Goal: Task Accomplishment & Management: Manage account settings

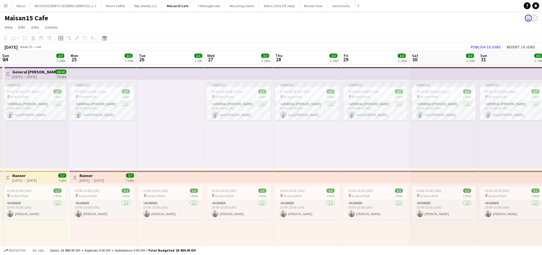
scroll to position [0, 253]
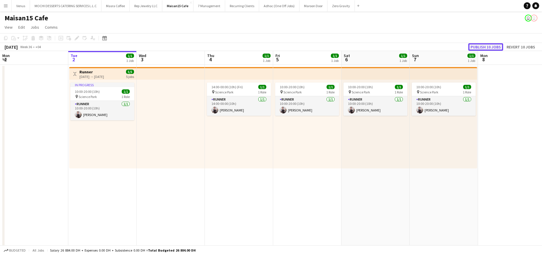
click at [480, 45] on button "Publish 10 jobs" at bounding box center [486, 46] width 35 height 7
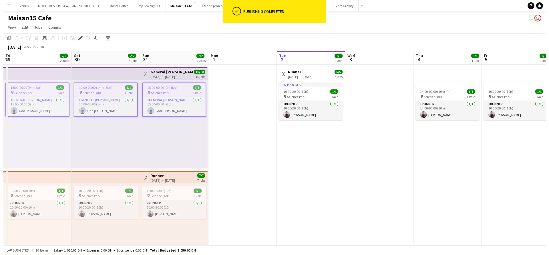
scroll to position [0, 171]
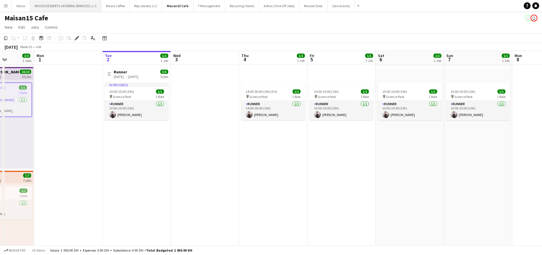
click at [79, 8] on button "MOCHI DESSERTS CATERING SERVICES L.L.C Close" at bounding box center [65, 5] width 71 height 11
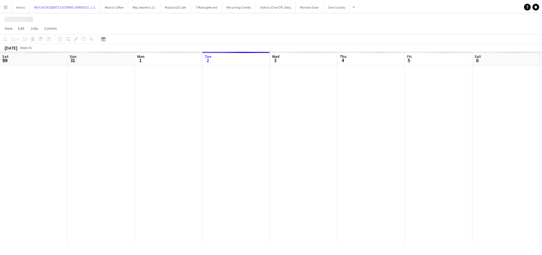
scroll to position [0, 137]
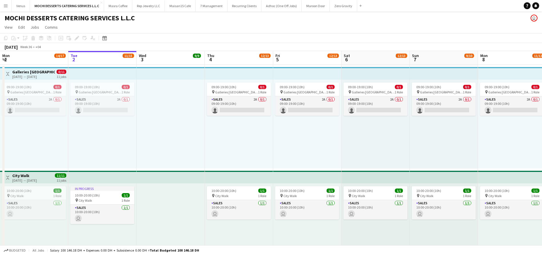
click at [98, 58] on app-board-header-date "Tue 2 11/15 12 Jobs" at bounding box center [102, 58] width 68 height 14
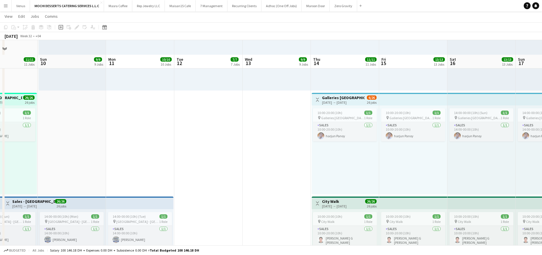
scroll to position [686, 0]
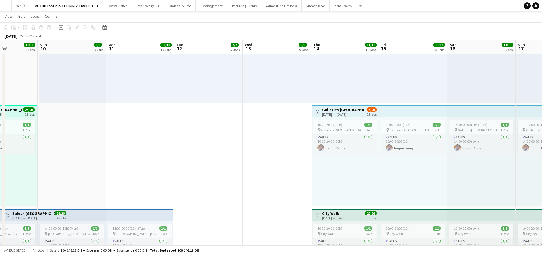
click at [349, 108] on h3 "Galleries Lafayette" at bounding box center [343, 109] width 43 height 5
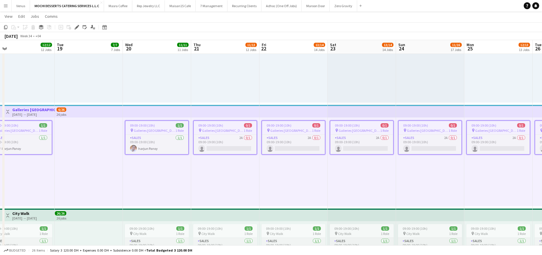
scroll to position [0, 221]
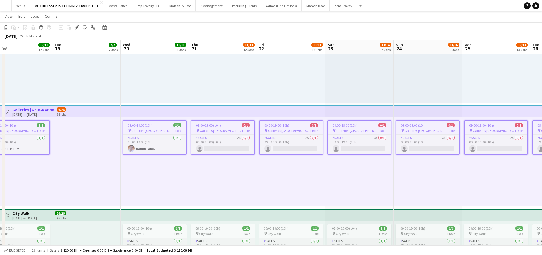
click at [224, 122] on app-job-card "09:00-19:00 (10h) 0/1 pin Galleries Lafayette 1 Role Sales 2A 0/1 09:00-19:00 (…" at bounding box center [223, 137] width 64 height 34
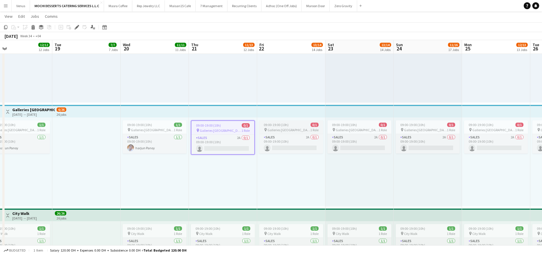
click at [287, 124] on span "09:00-19:00 (10h)" at bounding box center [276, 124] width 25 height 4
click at [339, 123] on span "09:00-19:00 (10h)" at bounding box center [344, 124] width 25 height 4
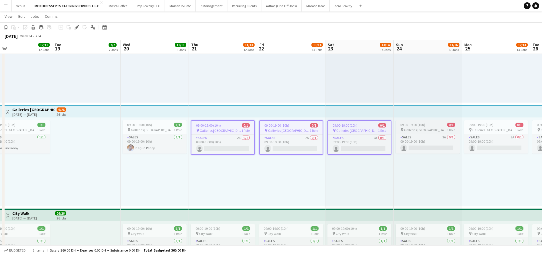
click at [421, 126] on span "09:00-19:00 (10h)" at bounding box center [413, 124] width 25 height 4
click at [489, 122] on span "09:00-19:00 (10h)" at bounding box center [481, 124] width 25 height 4
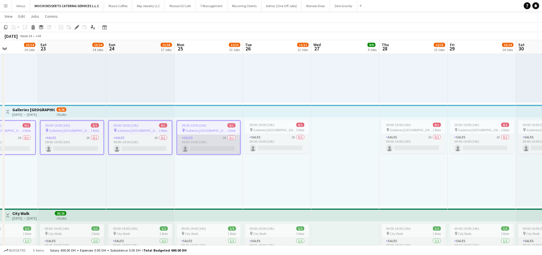
scroll to position [0, 172]
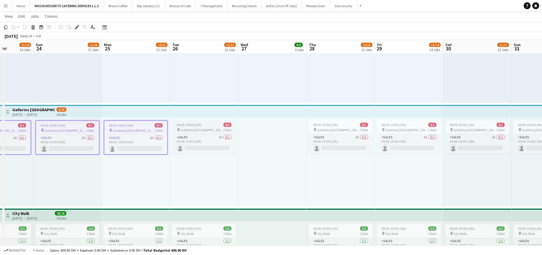
click at [199, 126] on span "09:00-19:00 (10h)" at bounding box center [189, 124] width 25 height 4
click at [354, 127] on app-job-card "09:00-19:00 (10h) 0/1 pin Galleries Lafayette 1 Role Sales 2A 0/1 09:00-19:00 (…" at bounding box center [341, 136] width 64 height 33
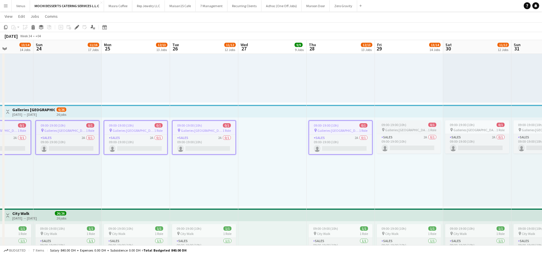
click at [408, 126] on div "09:00-19:00 (10h) 0/1" at bounding box center [409, 124] width 64 height 4
click at [470, 124] on span "09:00-19:00 (10h)" at bounding box center [462, 124] width 25 height 4
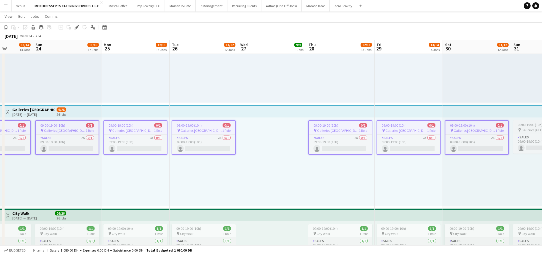
click at [530, 125] on span "09:00-19:00 (10h)" at bounding box center [530, 124] width 25 height 4
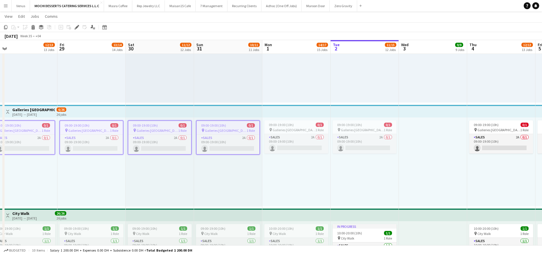
scroll to position [0, 122]
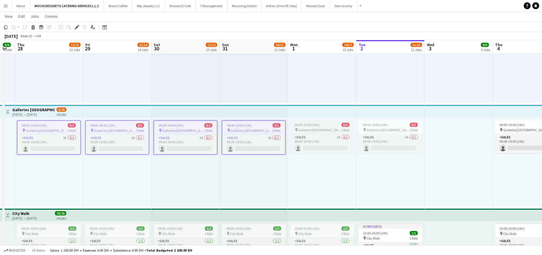
click at [311, 125] on span "09:00-19:00 (10h)" at bounding box center [307, 124] width 25 height 4
click at [384, 132] on div "pin Galleries Lafayette 1 Role" at bounding box center [391, 129] width 64 height 5
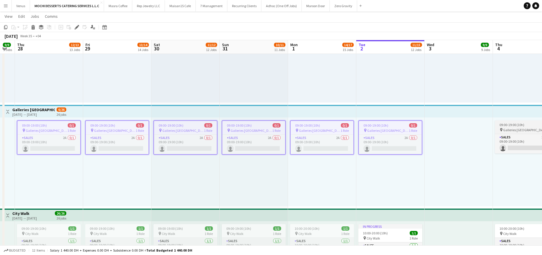
click at [521, 126] on span "09:00-19:00 (10h)" at bounding box center [512, 124] width 25 height 4
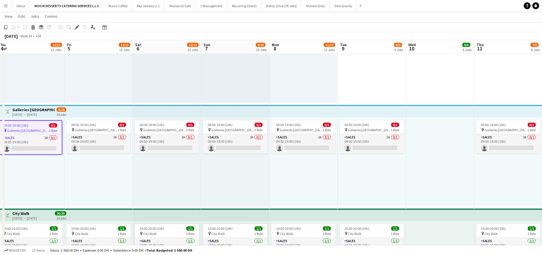
scroll to position [0, 192]
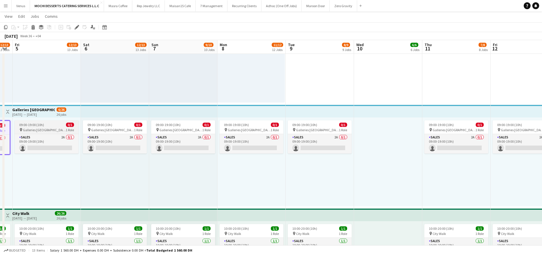
click at [41, 126] on span "09:00-19:00 (10h)" at bounding box center [31, 124] width 25 height 4
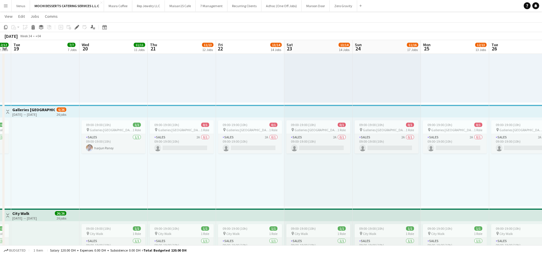
scroll to position [0, 188]
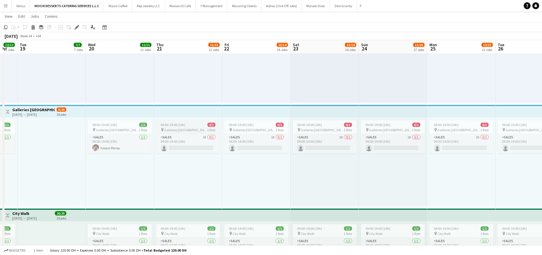
click at [190, 128] on span "Galleries Lafayette" at bounding box center [185, 130] width 43 height 4
click at [259, 123] on div "09:00-19:00 (10h) 0/1" at bounding box center [256, 124] width 64 height 4
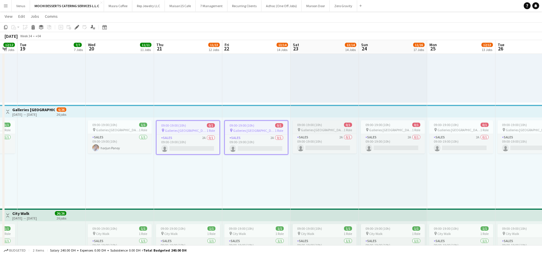
click at [319, 126] on span "09:00-19:00 (10h)" at bounding box center [309, 124] width 25 height 4
drag, startPoint x: 379, startPoint y: 127, endPoint x: 441, endPoint y: 128, distance: 61.5
click at [380, 127] on div "pin Galleries Lafayette 1 Role" at bounding box center [393, 129] width 64 height 5
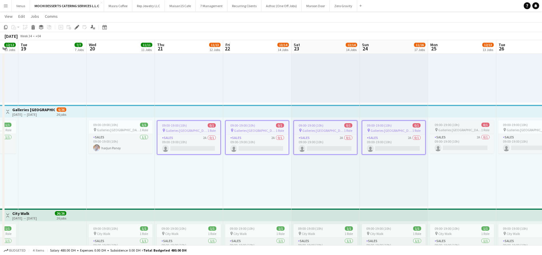
drag, startPoint x: 445, startPoint y: 128, endPoint x: 472, endPoint y: 131, distance: 27.3
click at [446, 128] on span "Galleries Lafayette" at bounding box center [460, 130] width 43 height 4
click at [507, 129] on icon "pin" at bounding box center [506, 129] width 4 height 3
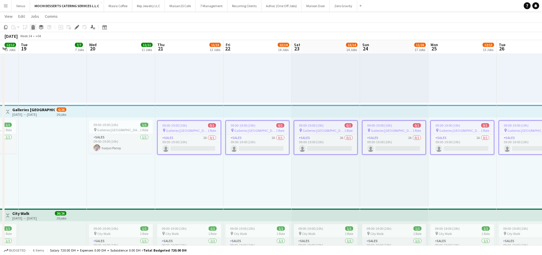
click at [34, 27] on icon "Delete" at bounding box center [33, 27] width 5 height 5
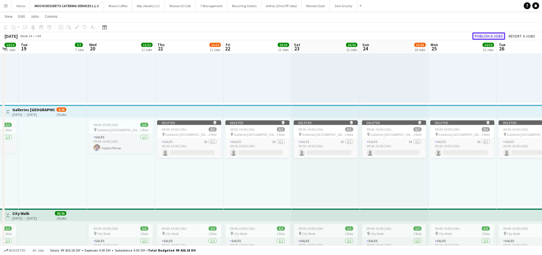
click at [488, 35] on button "Publish 6 jobs" at bounding box center [489, 35] width 33 height 7
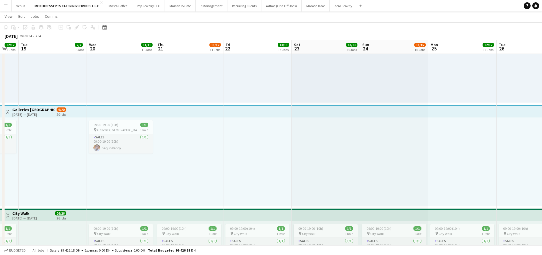
click at [279, 110] on app-top-bar at bounding box center [258, 111] width 68 height 13
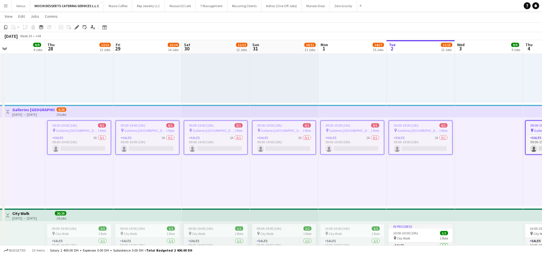
scroll to position [0, 189]
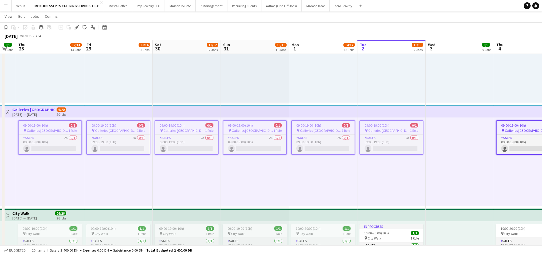
click at [45, 124] on span "09:00-19:00 (10h)" at bounding box center [35, 125] width 25 height 4
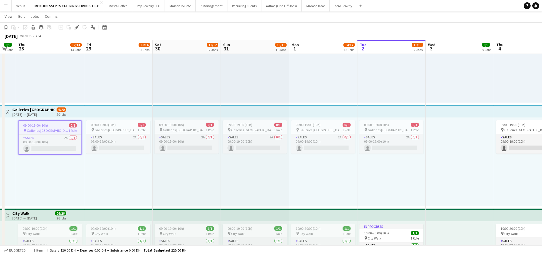
scroll to position [0, 188]
click at [104, 130] on span "Galleries Lafayette" at bounding box center [116, 130] width 43 height 4
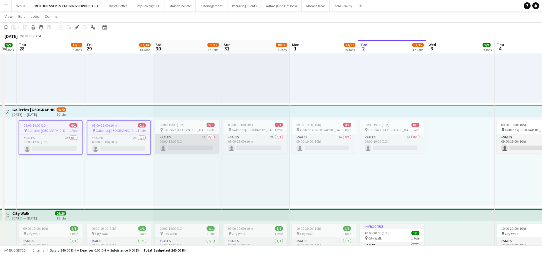
click at [182, 136] on app-card-role "Sales 2A 0/1 09:00-19:00 (10h) single-neutral-actions" at bounding box center [187, 143] width 64 height 19
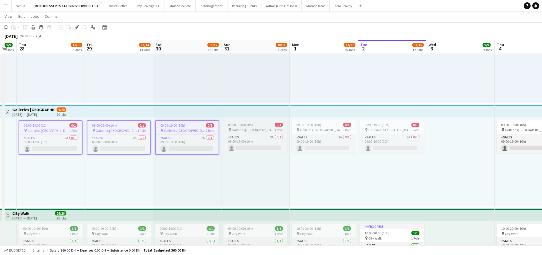
click at [233, 126] on span "09:00-19:00 (10h)" at bounding box center [240, 124] width 25 height 4
click at [303, 132] on div "pin Galleries Lafayette 1 Role" at bounding box center [324, 129] width 64 height 5
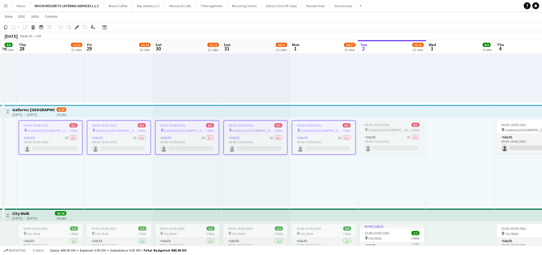
click at [392, 123] on div "09:00-19:00 (10h) 0/1" at bounding box center [392, 124] width 64 height 4
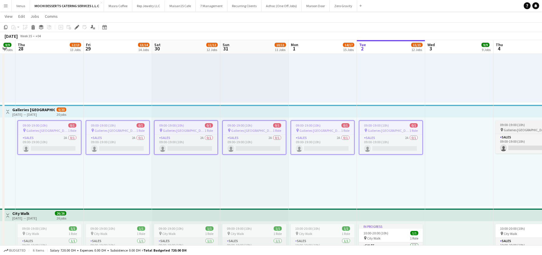
click at [521, 123] on span "09:00-19:00 (10h)" at bounding box center [512, 124] width 25 height 4
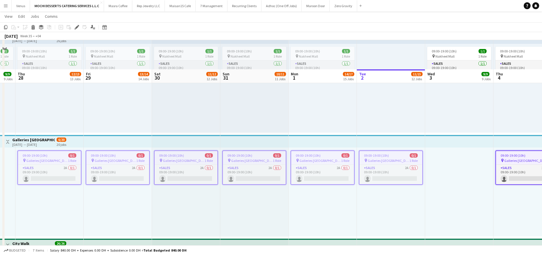
scroll to position [601, 0]
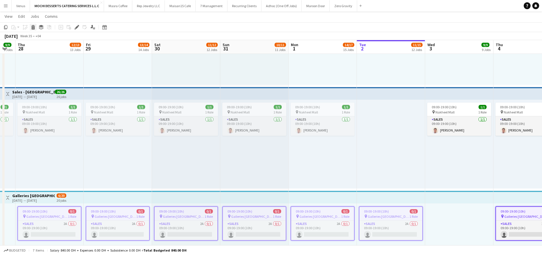
click at [36, 25] on div "Delete" at bounding box center [33, 27] width 7 height 7
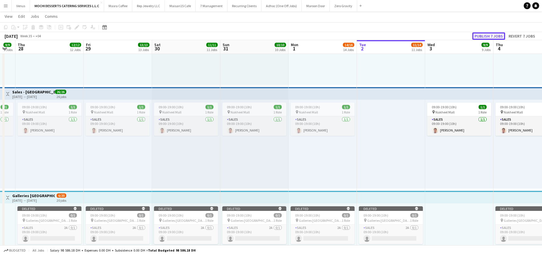
click at [488, 36] on button "Publish 7 jobs" at bounding box center [489, 35] width 33 height 7
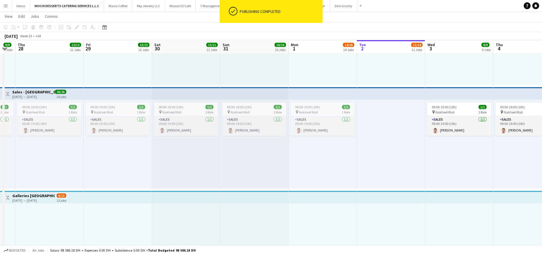
click at [379, 195] on app-top-bar at bounding box center [391, 196] width 68 height 13
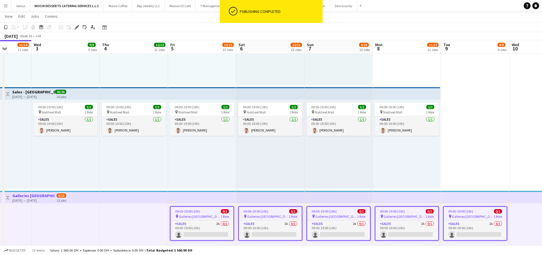
scroll to position [0, 174]
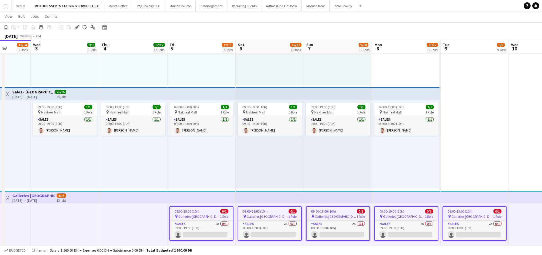
click at [202, 210] on div "09:00-19:00 (10h) 0/1" at bounding box center [201, 211] width 63 height 4
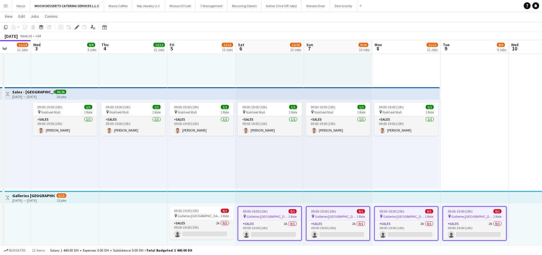
drag, startPoint x: 206, startPoint y: 217, endPoint x: 251, endPoint y: 214, distance: 45.6
click at [206, 217] on div "pin Galleries Lafayette 1 Role" at bounding box center [202, 215] width 64 height 5
click at [198, 211] on span "09:00-19:00 (10h)" at bounding box center [187, 211] width 25 height 4
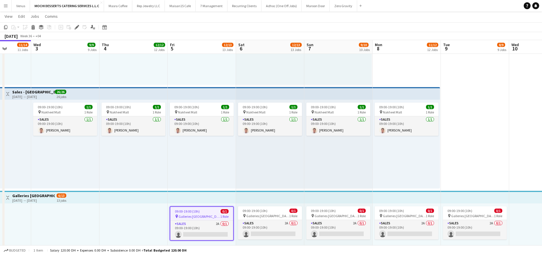
click at [246, 198] on app-top-bar at bounding box center [270, 196] width 68 height 13
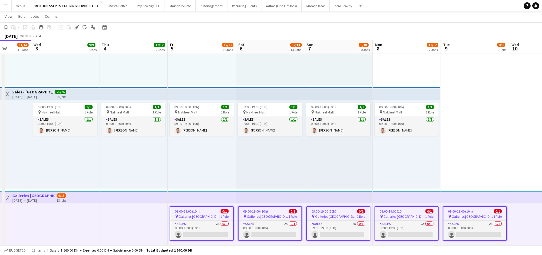
click at [224, 199] on app-top-bar at bounding box center [202, 196] width 68 height 13
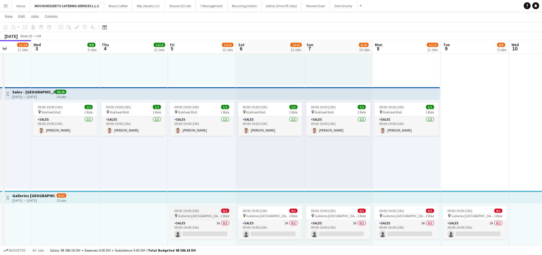
click at [217, 214] on div "pin Galleries Lafayette 1 Role" at bounding box center [202, 215] width 64 height 5
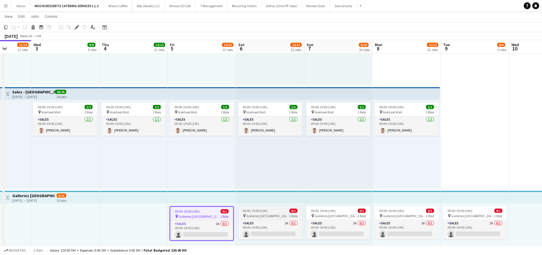
click at [269, 212] on app-job-card "09:00-19:00 (10h) 0/1 pin Galleries Lafayette 1 Role Sales 2A 0/1 09:00-19:00 (…" at bounding box center [270, 222] width 64 height 33
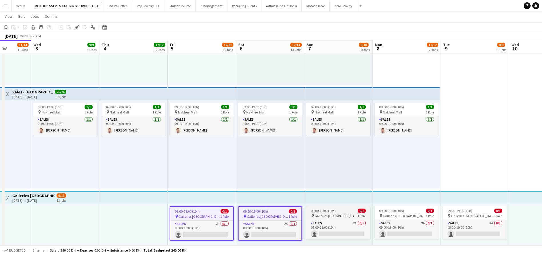
click at [335, 217] on div "pin Galleries Lafayette 1 Role" at bounding box center [339, 215] width 64 height 5
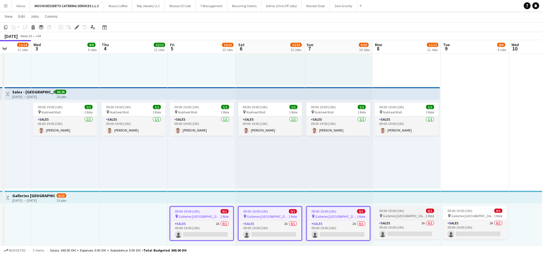
click at [404, 217] on span "Galleries Lafayette" at bounding box center [404, 215] width 43 height 4
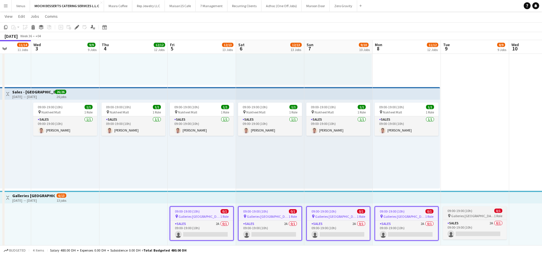
click at [473, 213] on span "Galleries Lafayette" at bounding box center [473, 215] width 43 height 4
click at [35, 28] on icon "Delete" at bounding box center [33, 27] width 5 height 5
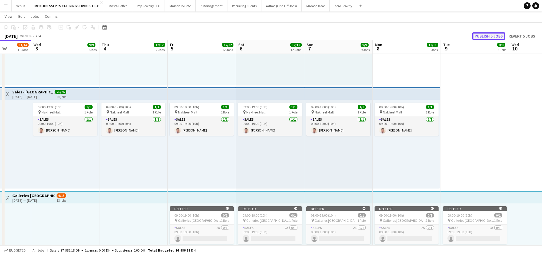
click at [481, 36] on button "Publish 5 jobs" at bounding box center [489, 35] width 33 height 7
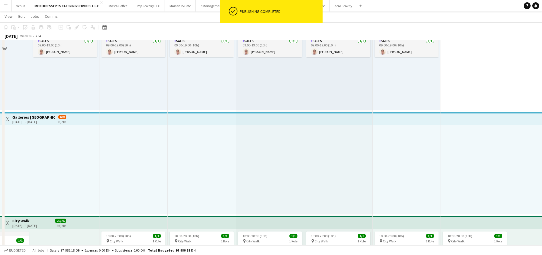
scroll to position [686, 0]
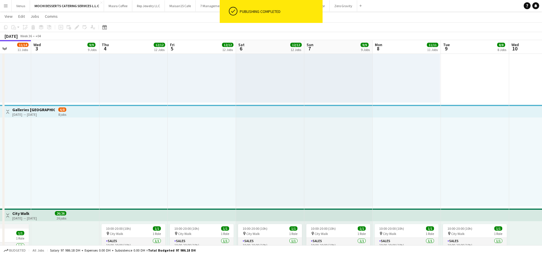
click at [472, 111] on app-top-bar at bounding box center [475, 111] width 68 height 13
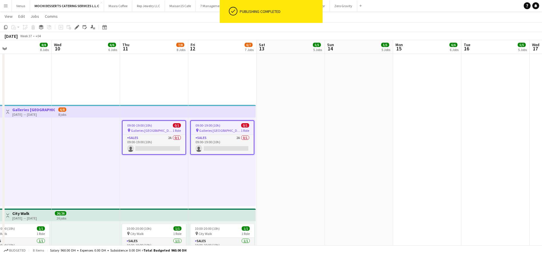
scroll to position [0, 227]
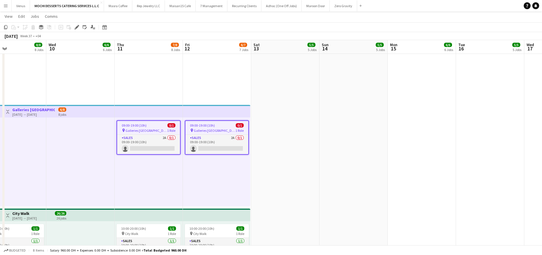
click at [154, 122] on app-job-card "09:00-19:00 (10h) 0/1 pin Galleries Lafayette 1 Role Sales 2A 0/1 09:00-19:00 (…" at bounding box center [149, 137] width 64 height 34
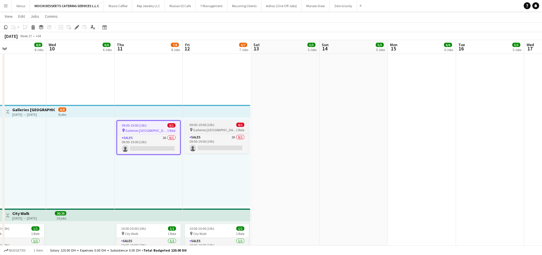
click at [212, 126] on span "09:00-19:00 (10h)" at bounding box center [202, 124] width 25 height 4
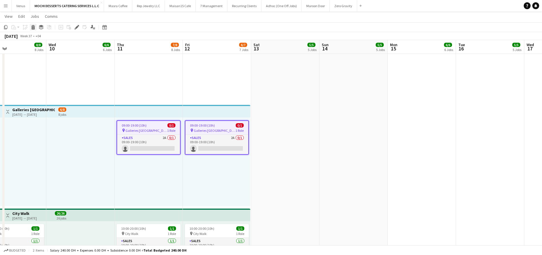
click at [32, 28] on icon at bounding box center [33, 28] width 3 height 3
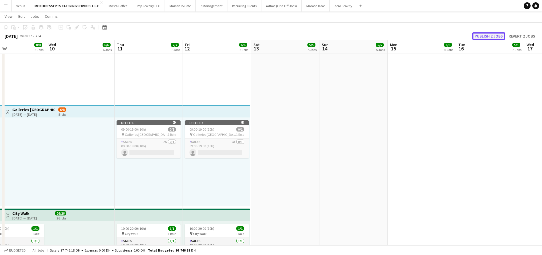
click at [487, 38] on button "Publish 2 jobs" at bounding box center [489, 35] width 33 height 7
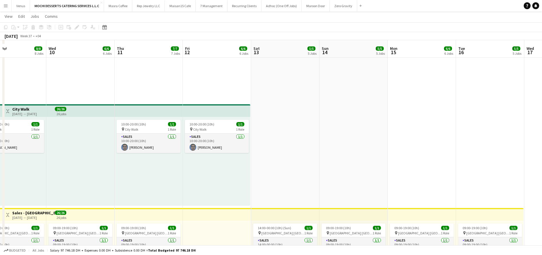
scroll to position [686, 0]
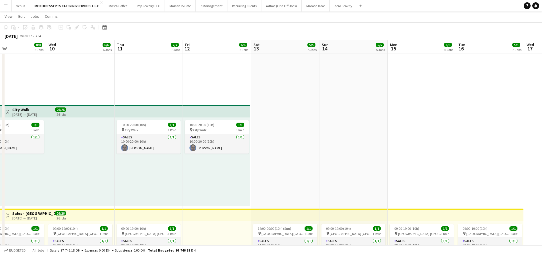
click at [79, 107] on app-top-bar at bounding box center [80, 111] width 68 height 13
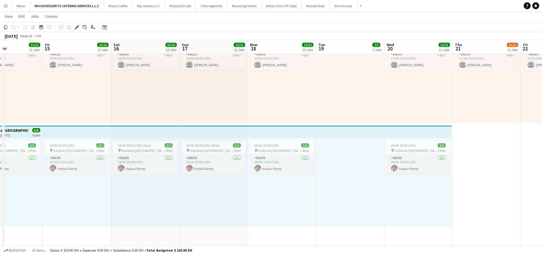
scroll to position [0, 168]
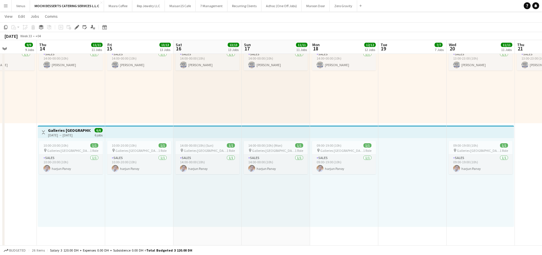
click at [72, 131] on h3 "Galleries Lafayette" at bounding box center [69, 130] width 43 height 5
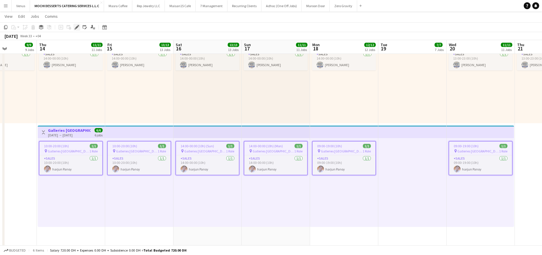
click at [74, 26] on div "Edit" at bounding box center [76, 27] width 7 height 7
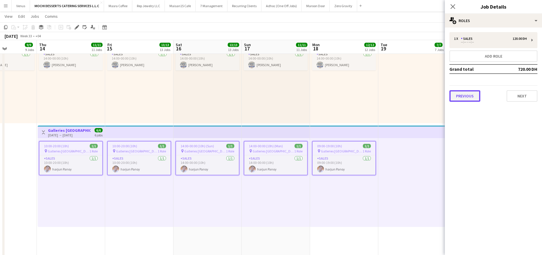
click at [469, 94] on button "Previous" at bounding box center [465, 95] width 31 height 11
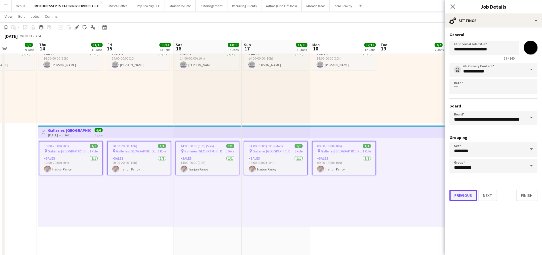
click at [460, 196] on button "Previous" at bounding box center [463, 194] width 27 height 11
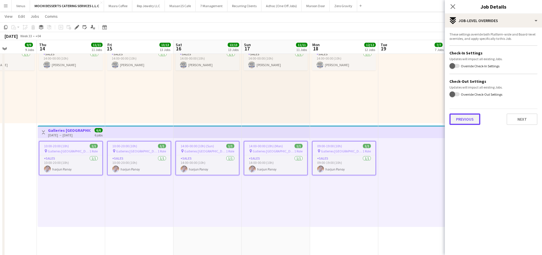
click at [468, 121] on button "Previous" at bounding box center [465, 118] width 31 height 11
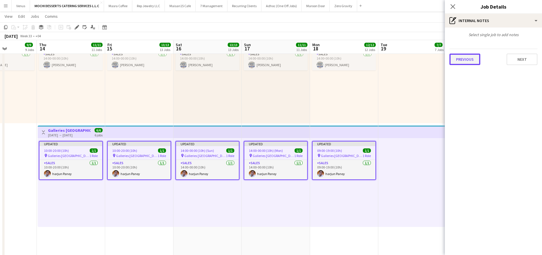
click at [468, 59] on button "Previous" at bounding box center [465, 58] width 31 height 11
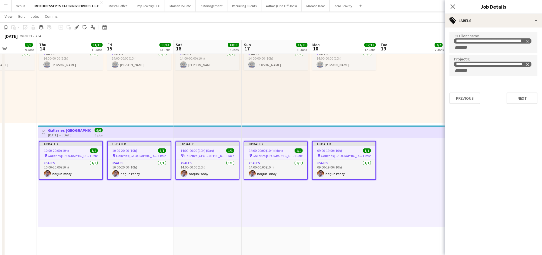
scroll to position [0, 168]
click at [131, 151] on span "10:00-20:00 (10h)" at bounding box center [124, 150] width 25 height 4
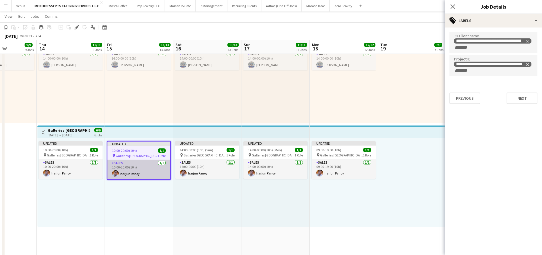
click at [133, 171] on app-card-role "Sales 1/1 10:00-20:00 (10h) harjun Panoy" at bounding box center [139, 169] width 63 height 19
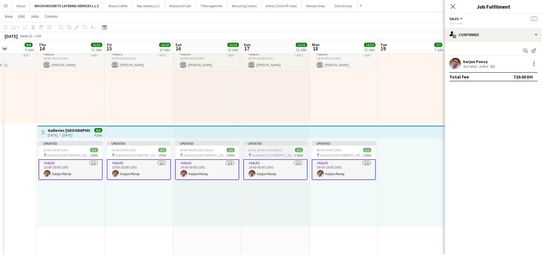
scroll to position [0, 169]
click at [277, 144] on div "Updated" at bounding box center [275, 143] width 64 height 5
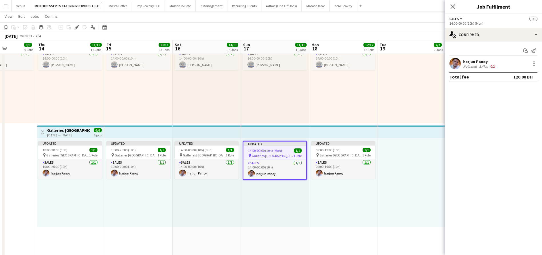
click at [479, 59] on div "harjun Panoy" at bounding box center [480, 61] width 33 height 5
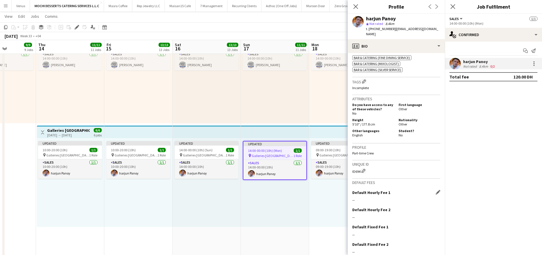
scroll to position [231, 0]
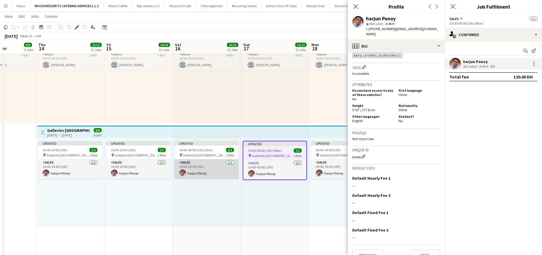
click at [206, 162] on app-card-role "Sales 1/1 14:00-00:00 (10h) harjun Panoy" at bounding box center [207, 168] width 64 height 19
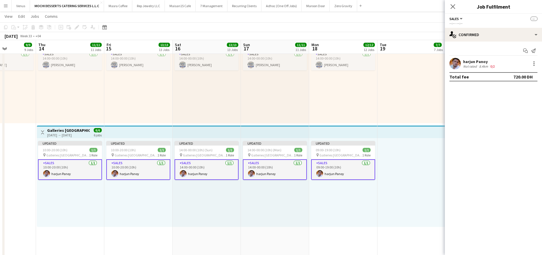
click at [237, 114] on div "14:00-00:00 (10h) (Sun) 1/1 pin Galleria Mall - Abu Dhabi 1 Role Sales 1/1 14:0…" at bounding box center [207, 78] width 68 height 89
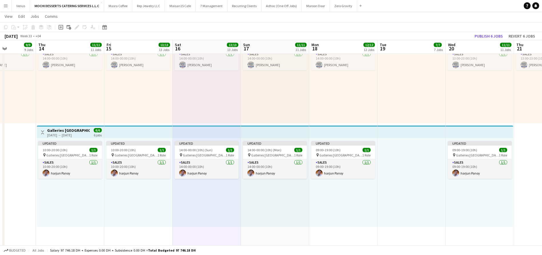
click at [382, 208] on div at bounding box center [412, 182] width 68 height 89
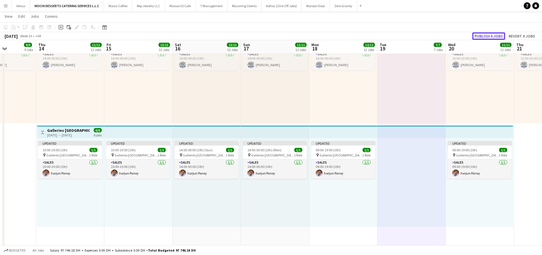
click at [492, 34] on button "Publish 6 jobs" at bounding box center [489, 35] width 33 height 7
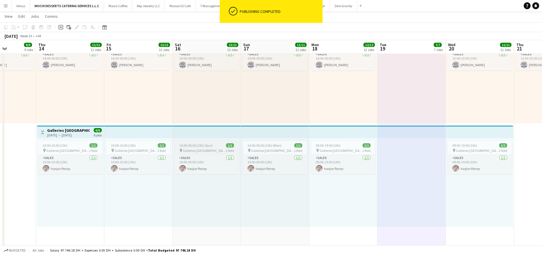
click at [206, 149] on span "Galleries Lafayette" at bounding box center [204, 150] width 43 height 4
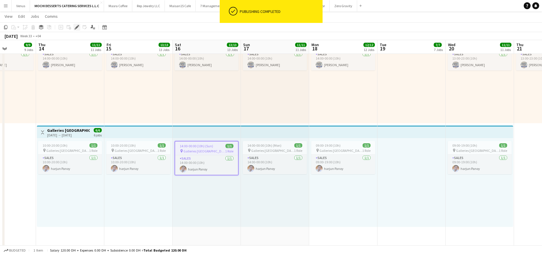
click at [77, 27] on icon at bounding box center [76, 27] width 3 height 3
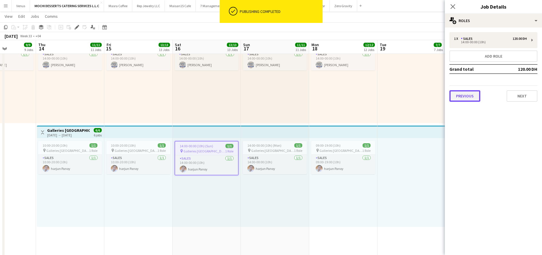
click at [467, 99] on button "Previous" at bounding box center [465, 95] width 31 height 11
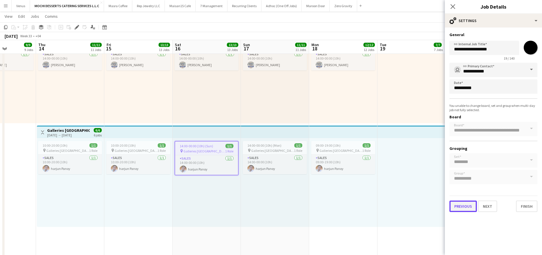
click at [463, 205] on button "Previous" at bounding box center [463, 205] width 27 height 11
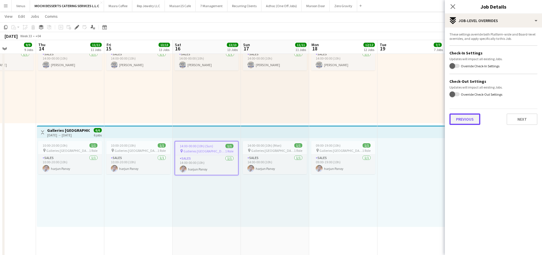
click at [473, 122] on button "Previous" at bounding box center [465, 118] width 31 height 11
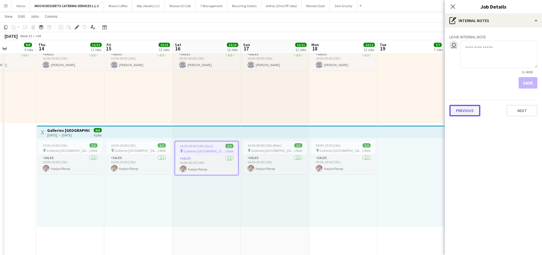
click at [473, 109] on button "Previous" at bounding box center [465, 110] width 31 height 11
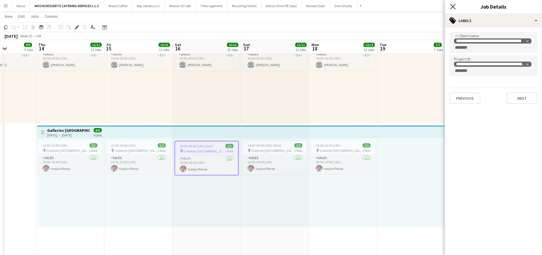
click at [456, 7] on icon "Close pop-in" at bounding box center [452, 6] width 5 height 5
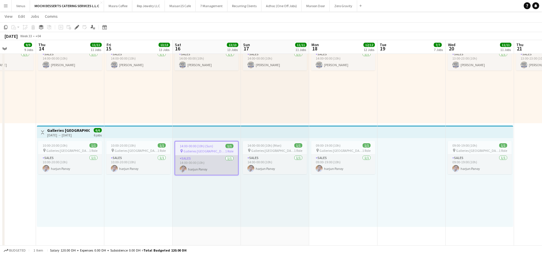
click at [198, 169] on app-card-role "Sales 1/1 14:00-00:00 (10h) harjun Panoy" at bounding box center [206, 164] width 63 height 19
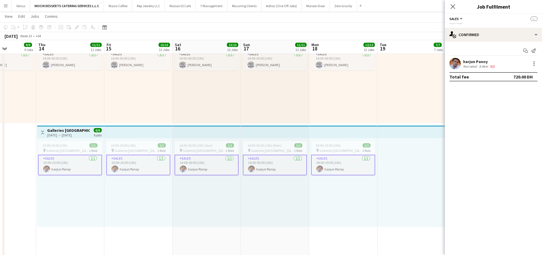
drag, startPoint x: 493, startPoint y: 60, endPoint x: 461, endPoint y: 63, distance: 31.8
click at [461, 63] on div "harjun Panoy Not rated 8.4km 0/2" at bounding box center [493, 63] width 97 height 11
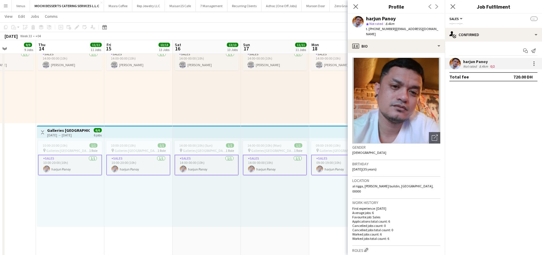
copy div "harjun Panoy"
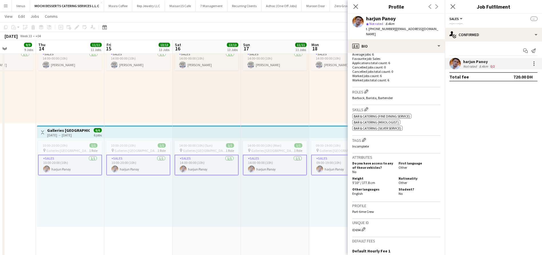
scroll to position [214, 0]
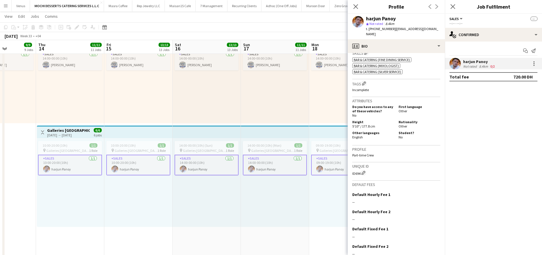
drag, startPoint x: 362, startPoint y: 162, endPoint x: 352, endPoint y: 163, distance: 9.8
click at [352, 163] on app-crew-profile-bio "Open photos pop-in Gender Male Birthday 30-01-1990 (35 years) Location al rigga…" at bounding box center [396, 154] width 97 height 202
drag, startPoint x: 360, startPoint y: 164, endPoint x: 351, endPoint y: 166, distance: 9.3
click at [351, 166] on app-crew-profile-bio "Open photos pop-in Gender Male Birthday 30-01-1990 (35 years) Location al rigga…" at bounding box center [396, 154] width 97 height 202
copy div "ID694"
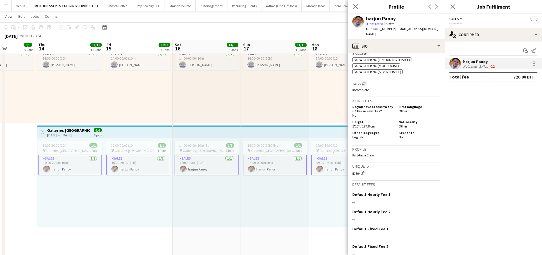
drag, startPoint x: 434, startPoint y: 30, endPoint x: 393, endPoint y: 33, distance: 41.0
click at [393, 33] on div "harjun Panoy star Not rated 8.4km t. +971563594237 | harjunpanoy28@gmail.com" at bounding box center [396, 26] width 97 height 25
copy span "harjunpanoy28@gmail.com"
drag, startPoint x: 391, startPoint y: 28, endPoint x: 369, endPoint y: 29, distance: 21.8
click at [369, 29] on span "t. +971563594237" at bounding box center [381, 29] width 30 height 4
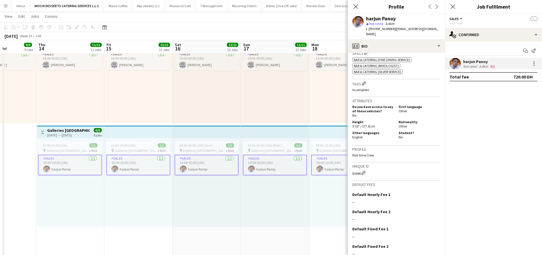
copy span "+971563594237"
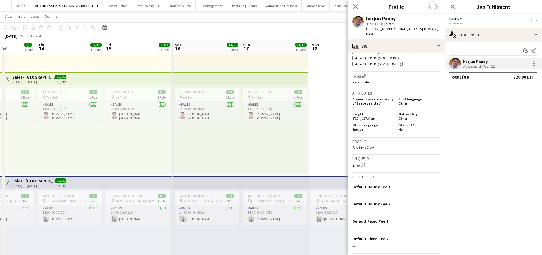
scroll to position [231, 0]
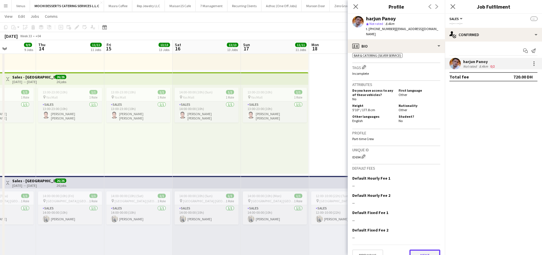
click at [418, 249] on button "Next" at bounding box center [425, 254] width 31 height 11
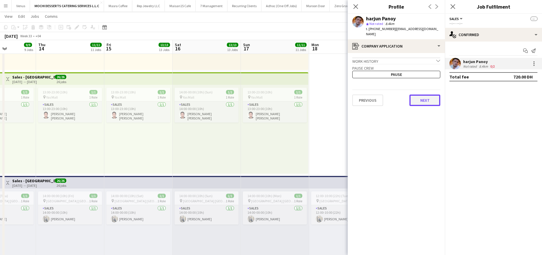
click at [422, 97] on button "Next" at bounding box center [425, 99] width 31 height 11
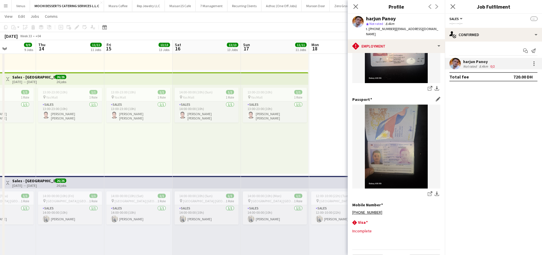
scroll to position [76, 0]
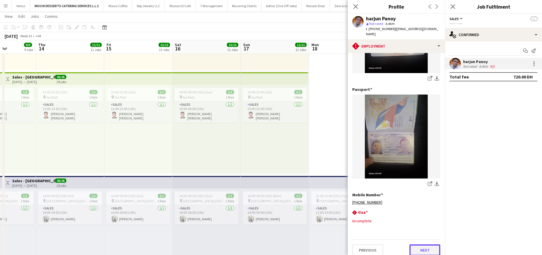
click at [419, 245] on button "Next" at bounding box center [425, 249] width 31 height 11
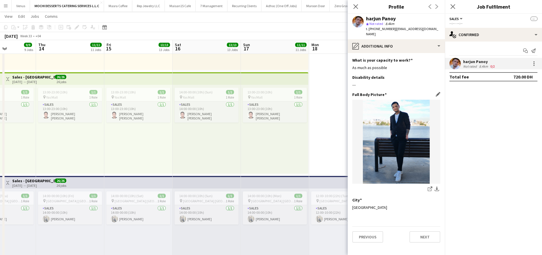
click at [391, 114] on img at bounding box center [397, 142] width 88 height 84
click at [409, 140] on img at bounding box center [397, 142] width 88 height 84
click at [426, 231] on button "Next" at bounding box center [425, 236] width 31 height 11
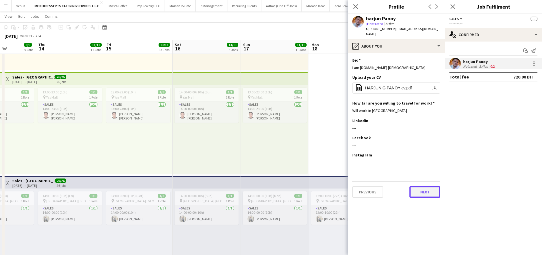
click at [431, 191] on button "Next" at bounding box center [425, 191] width 31 height 11
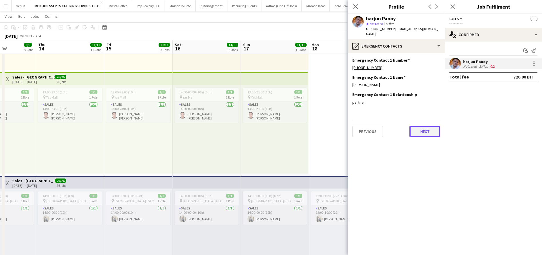
click at [427, 129] on button "Next" at bounding box center [425, 131] width 31 height 11
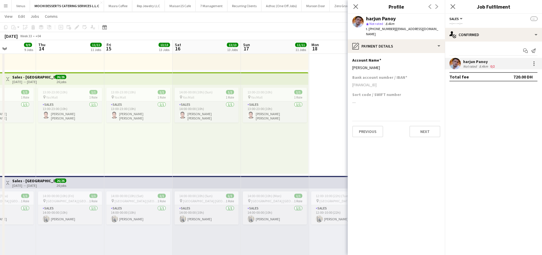
scroll to position [1083, 0]
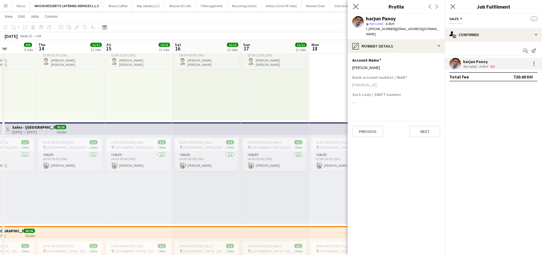
click at [354, 9] on app-icon "Close pop-in" at bounding box center [356, 7] width 8 height 8
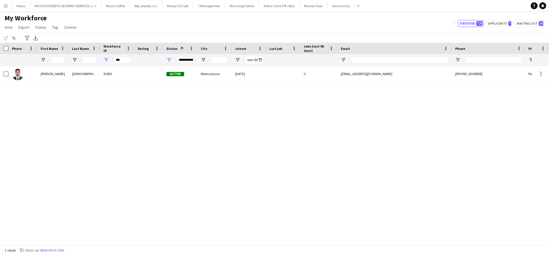
drag, startPoint x: 120, startPoint y: 58, endPoint x: 107, endPoint y: 58, distance: 13.2
click at [107, 58] on div "***" at bounding box center [117, 59] width 34 height 11
drag, startPoint x: 128, startPoint y: 60, endPoint x: 97, endPoint y: 61, distance: 31.2
click at [99, 61] on div "***" at bounding box center [310, 59] width 620 height 11
drag, startPoint x: 124, startPoint y: 59, endPoint x: 99, endPoint y: 61, distance: 24.9
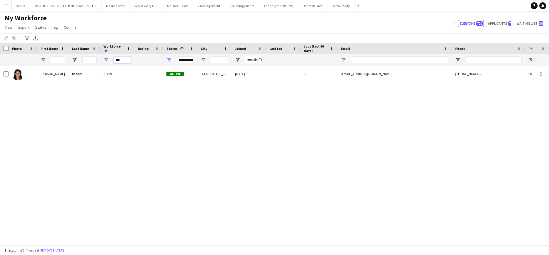
click at [101, 61] on div "***" at bounding box center [117, 59] width 34 height 11
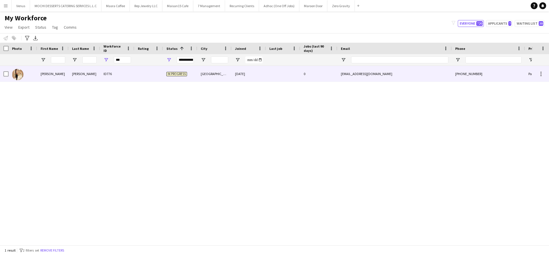
click at [202, 71] on div "Dubai" at bounding box center [214, 74] width 34 height 16
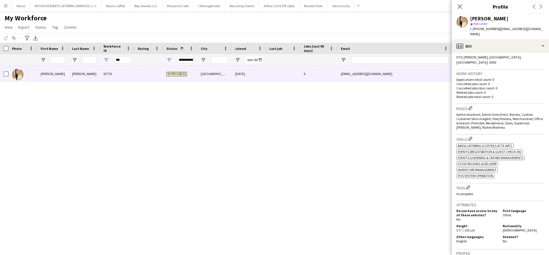
scroll to position [249, 0]
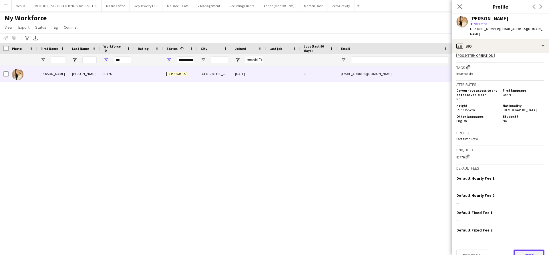
click at [518, 249] on button "Next" at bounding box center [529, 254] width 31 height 11
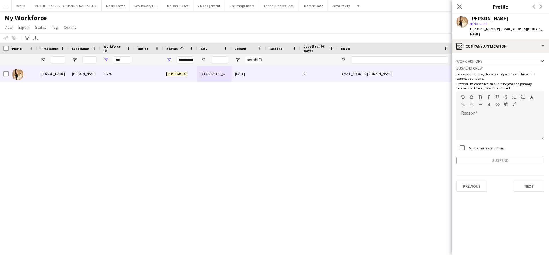
click at [530, 189] on app-crew-profile-application "Work history chevron-down Incomplete Suspend crew To suspend a crew, please spe…" at bounding box center [500, 154] width 97 height 202
click at [524, 187] on app-crew-profile-application "Work history chevron-down Incomplete Suspend crew To suspend a crew, please spe…" at bounding box center [500, 154] width 97 height 202
click at [524, 180] on button "Next" at bounding box center [529, 185] width 31 height 11
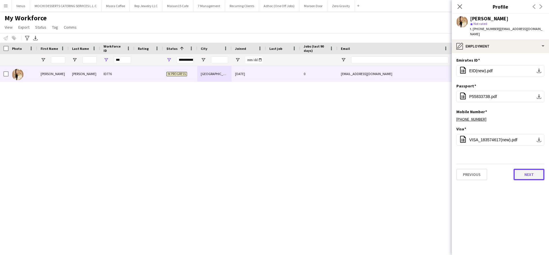
click at [526, 168] on button "Next" at bounding box center [529, 173] width 31 height 11
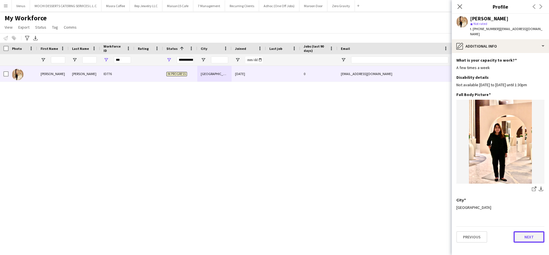
click at [524, 231] on button "Next" at bounding box center [529, 236] width 31 height 11
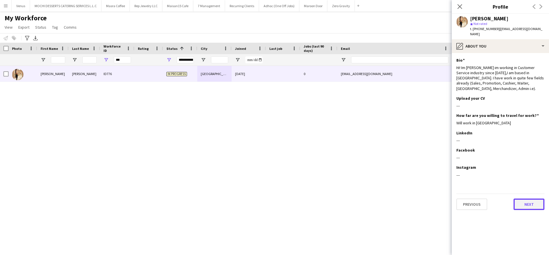
click at [526, 198] on button "Next" at bounding box center [529, 203] width 31 height 11
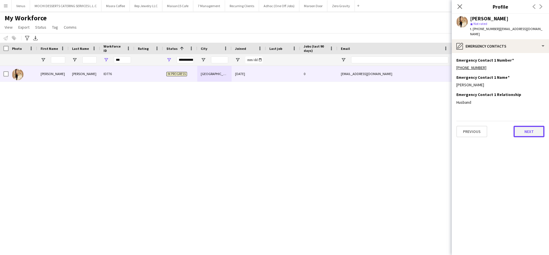
click at [528, 126] on button "Next" at bounding box center [529, 131] width 31 height 11
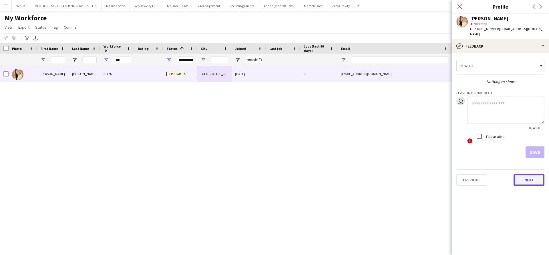
click at [534, 175] on button "Next" at bounding box center [529, 179] width 31 height 11
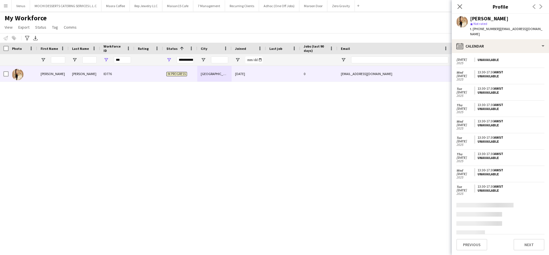
scroll to position [160, 0]
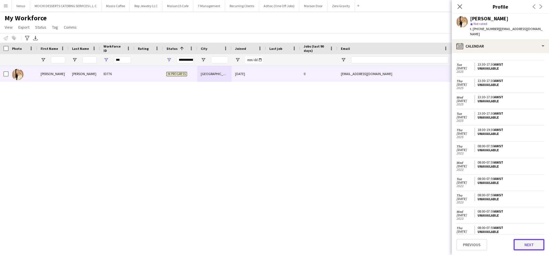
click at [525, 247] on button "Next" at bounding box center [529, 244] width 31 height 11
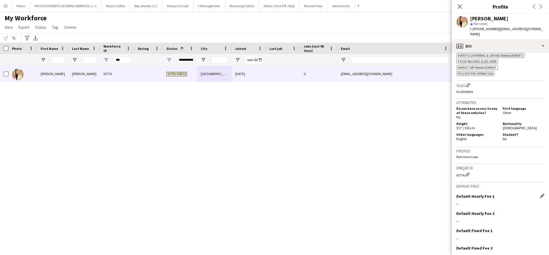
scroll to position [249, 0]
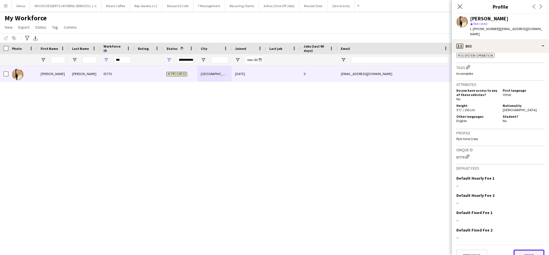
click at [524, 249] on button "Next" at bounding box center [529, 254] width 31 height 11
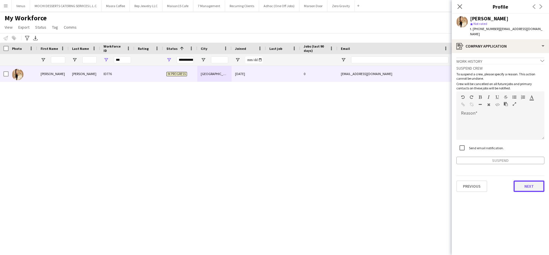
click at [526, 182] on button "Next" at bounding box center [529, 185] width 31 height 11
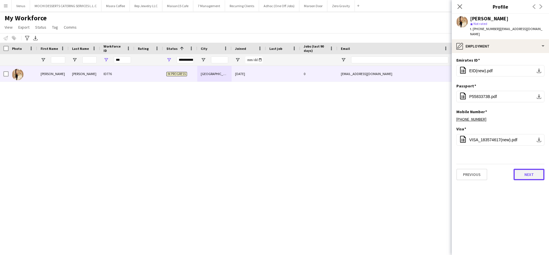
click at [527, 170] on button "Next" at bounding box center [529, 173] width 31 height 11
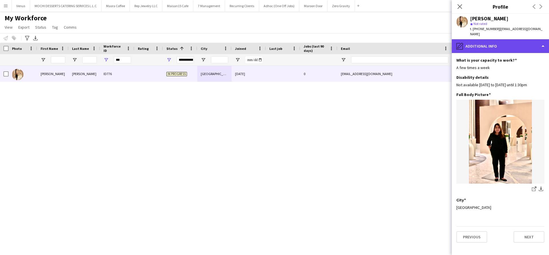
click at [542, 41] on div "pencil4 Additional info" at bounding box center [500, 46] width 97 height 14
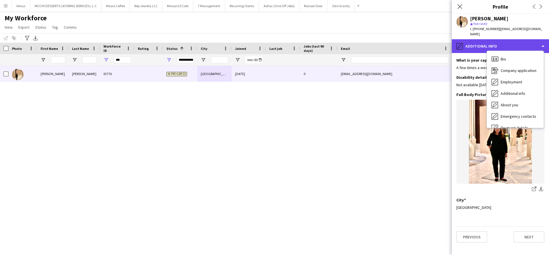
click at [543, 41] on div "pencil4 Additional info" at bounding box center [500, 46] width 97 height 14
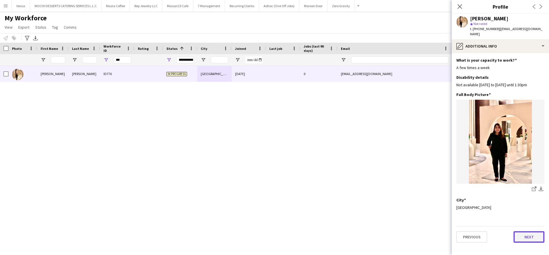
click at [526, 234] on button "Next" at bounding box center [529, 236] width 31 height 11
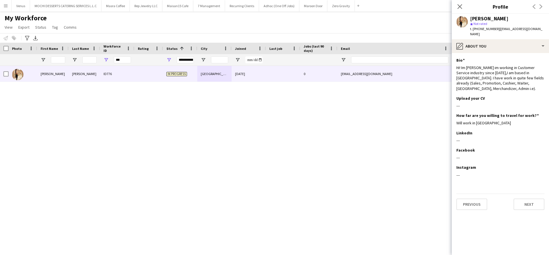
click at [530, 201] on app-section-data-types "Bio Edit this field Hi! Im Janette im working in Customer Service industry sinc…" at bounding box center [500, 154] width 97 height 202
click at [530, 198] on button "Next" at bounding box center [529, 203] width 31 height 11
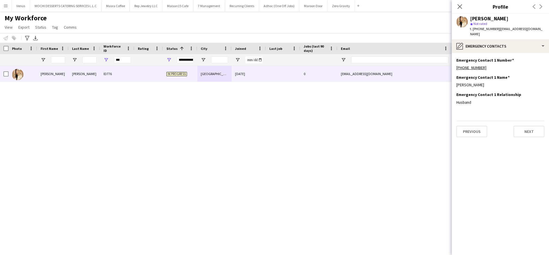
click at [220, 156] on div "JANETTE TAMANG ID776 In progress Dubai 28-08-2025 0 jhatamang@gmail.com +971522…" at bounding box center [266, 152] width 532 height 172
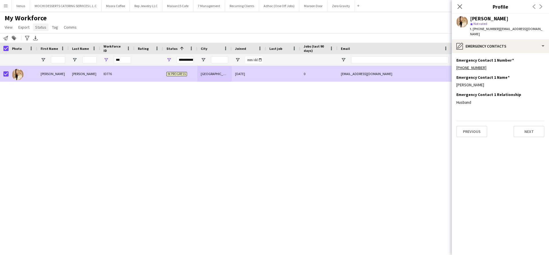
click at [43, 27] on span "Status" at bounding box center [40, 27] width 11 height 5
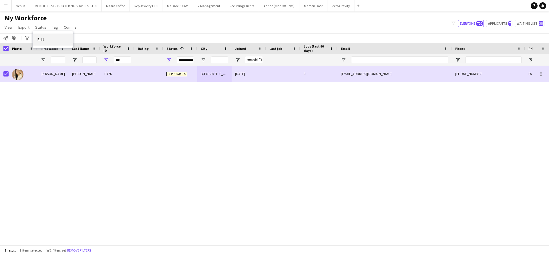
click at [48, 40] on link "Edit" at bounding box center [53, 39] width 40 height 12
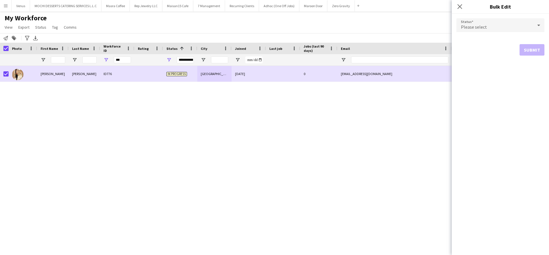
click at [539, 22] on icon at bounding box center [538, 24] width 7 height 11
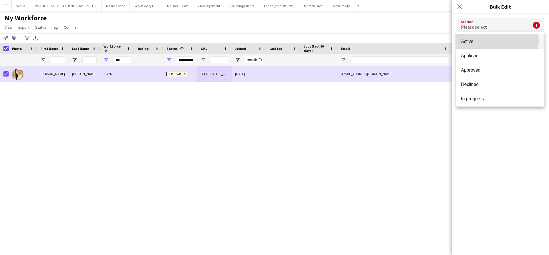
click at [494, 40] on span "Active" at bounding box center [500, 41] width 79 height 5
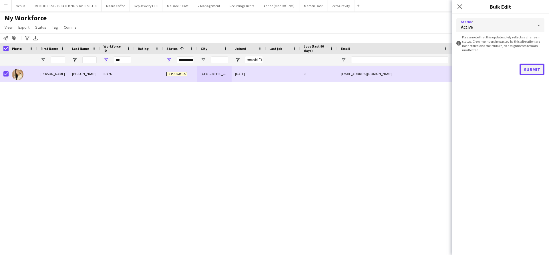
click at [532, 64] on button "Submit" at bounding box center [532, 68] width 25 height 11
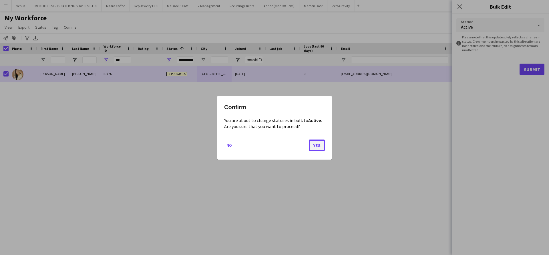
click at [317, 149] on button "Yes" at bounding box center [317, 144] width 16 height 11
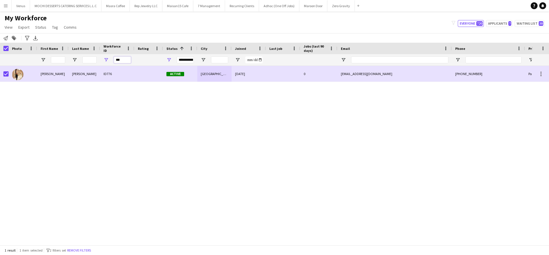
drag, startPoint x: 126, startPoint y: 59, endPoint x: 105, endPoint y: 62, distance: 20.7
click at [105, 62] on div "***" at bounding box center [117, 59] width 34 height 11
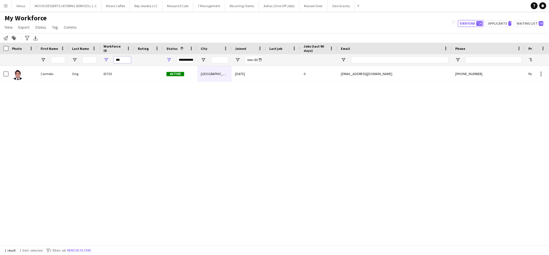
drag, startPoint x: 127, startPoint y: 59, endPoint x: 84, endPoint y: 57, distance: 42.9
click at [84, 57] on div "***" at bounding box center [310, 59] width 620 height 11
paste input "Workforce ID Filter Input"
drag, startPoint x: 125, startPoint y: 61, endPoint x: 90, endPoint y: 61, distance: 35.2
click at [90, 61] on div "***" at bounding box center [310, 59] width 620 height 11
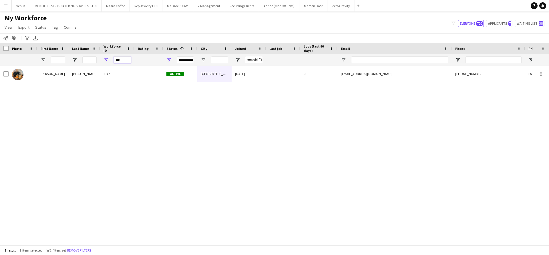
paste input "Workforce ID Filter Input"
type input "***"
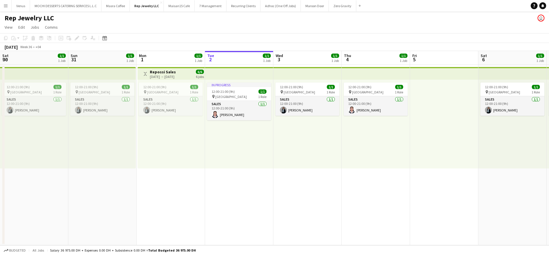
scroll to position [0, 137]
